Goal: Book appointment/travel/reservation

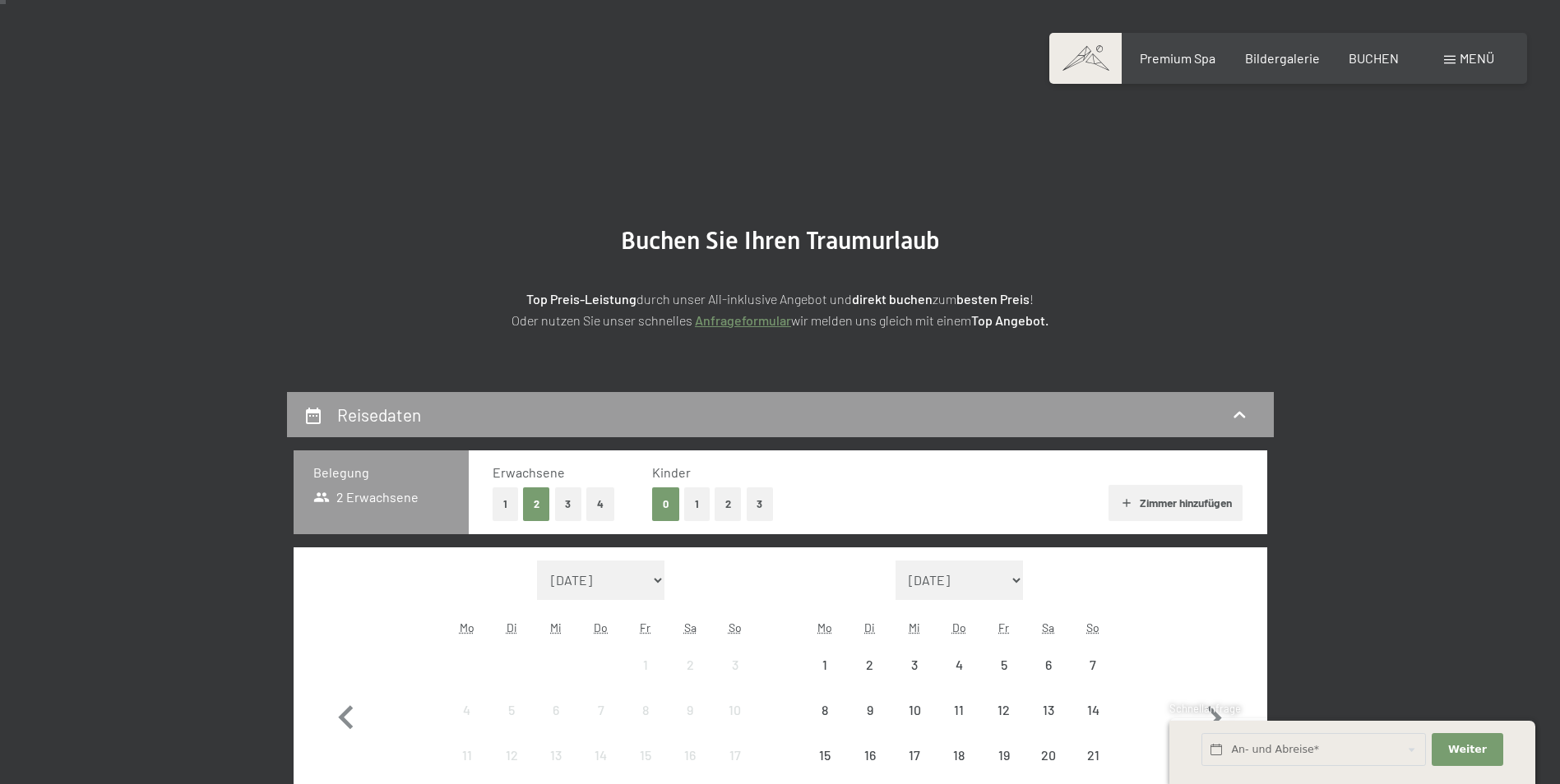
scroll to position [329, 0]
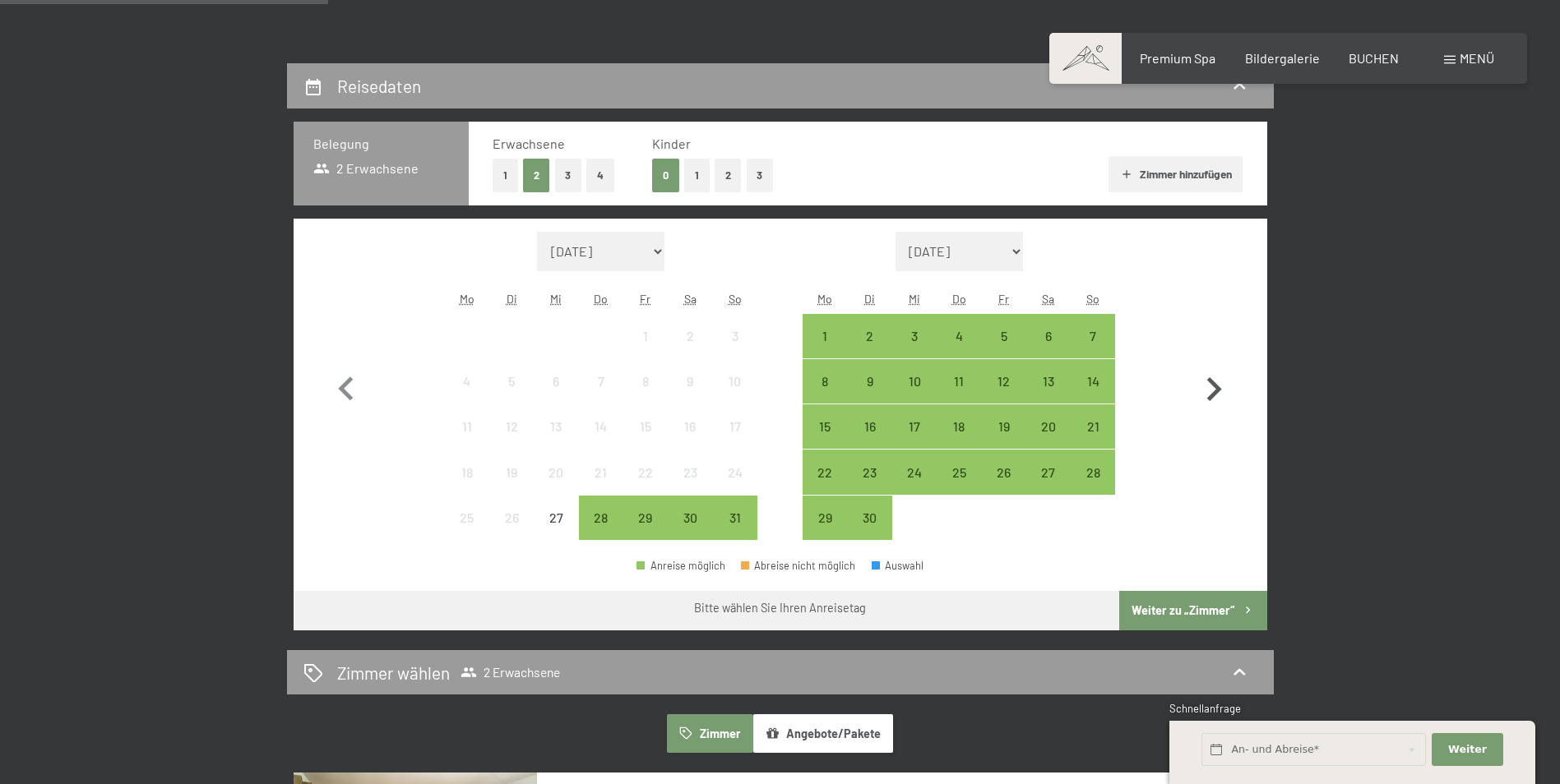
click at [1220, 389] on icon "button" at bounding box center [1214, 389] width 14 height 24
select select "[DATE]"
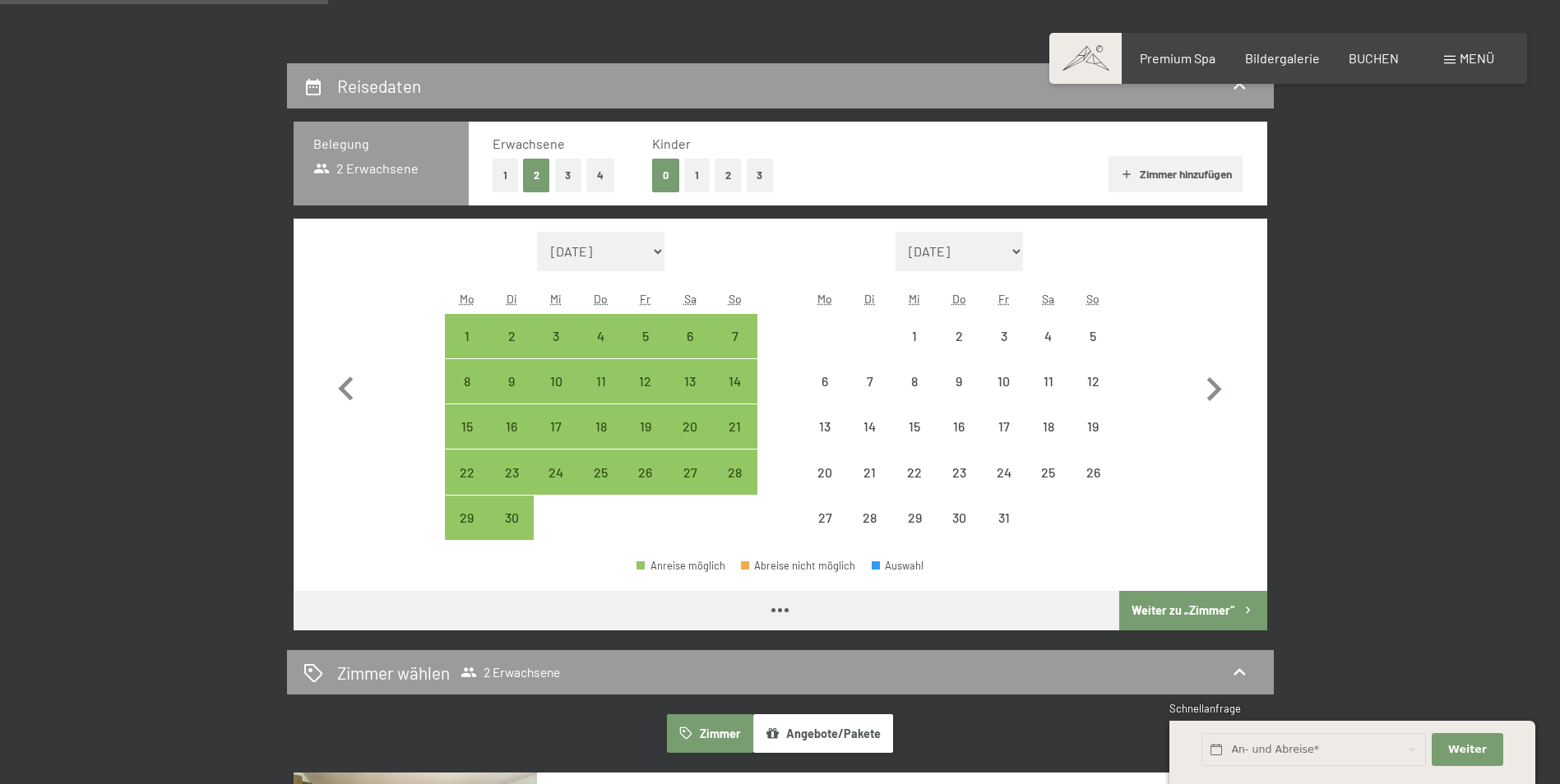
select select "[DATE]"
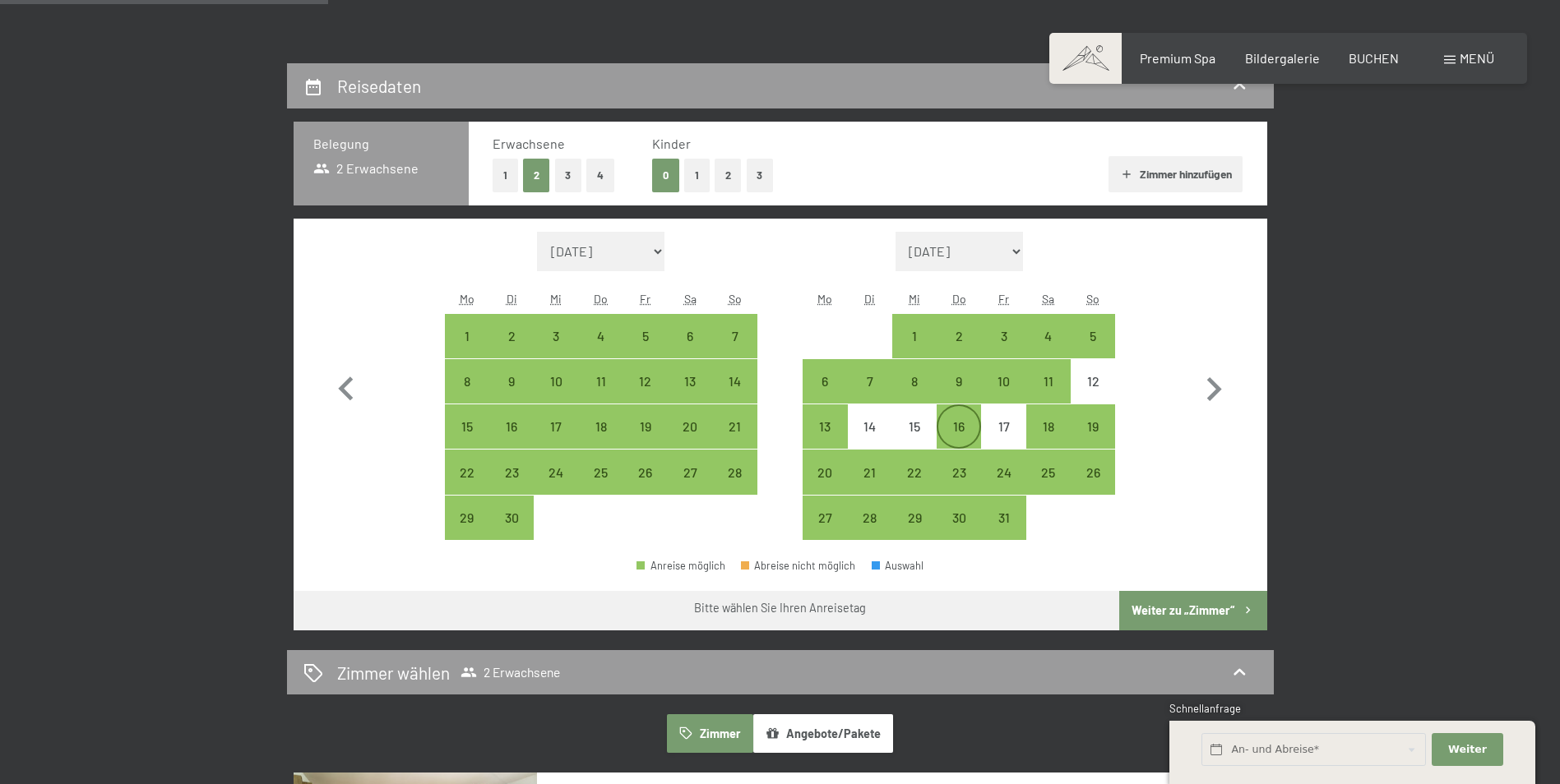
click at [964, 425] on div "16" at bounding box center [959, 441] width 41 height 41
select select "[DATE]"
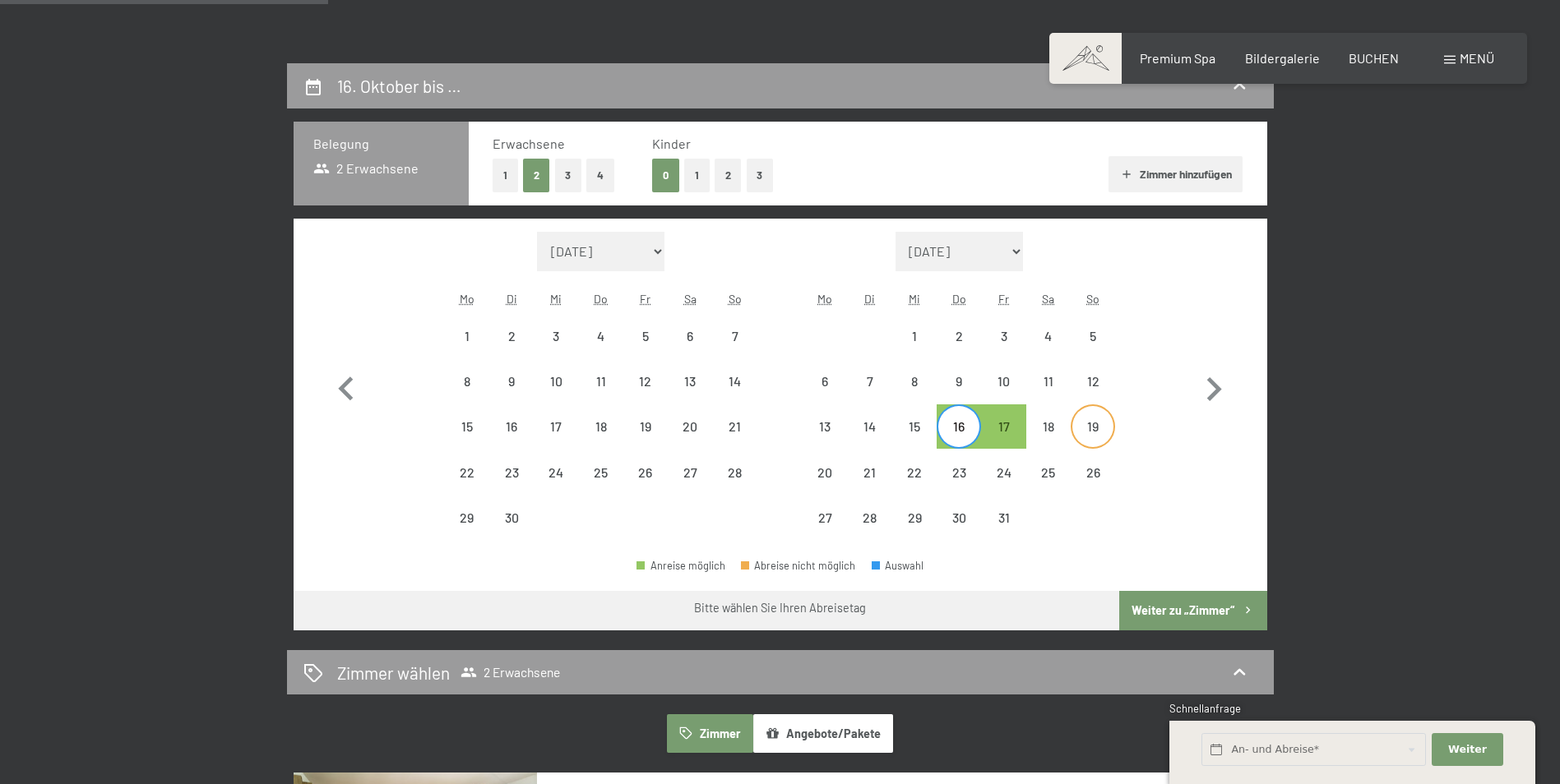
click at [1111, 422] on div "19" at bounding box center [1093, 441] width 41 height 41
select select "[DATE]"
